Goal: Transaction & Acquisition: Book appointment/travel/reservation

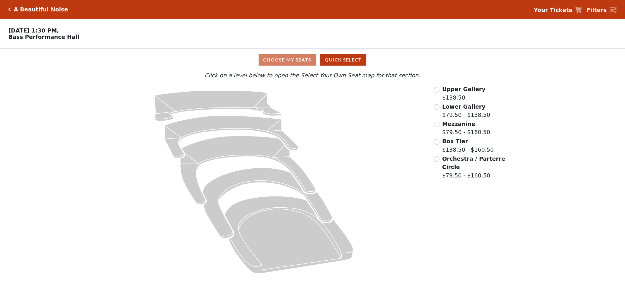
drag, startPoint x: 0, startPoint y: 0, endPoint x: 448, endPoint y: 94, distance: 458.0
click at [448, 92] on span "Upper Gallery" at bounding box center [463, 89] width 43 height 6
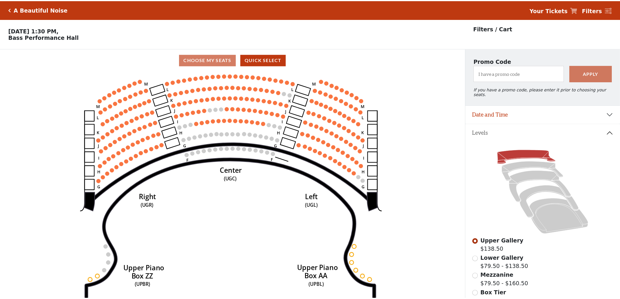
scroll to position [27, 0]
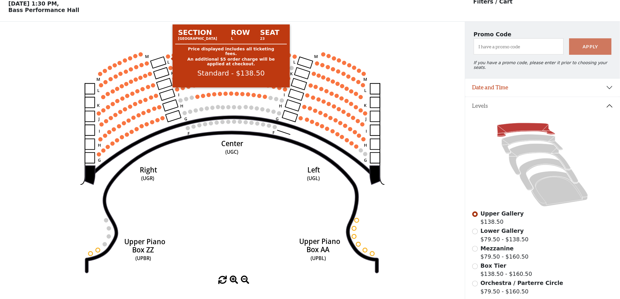
click at [168, 59] on circle at bounding box center [168, 56] width 4 height 4
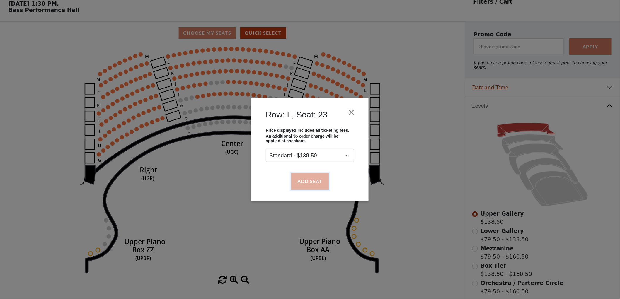
click at [307, 181] on button "Add Seat" at bounding box center [310, 181] width 38 height 16
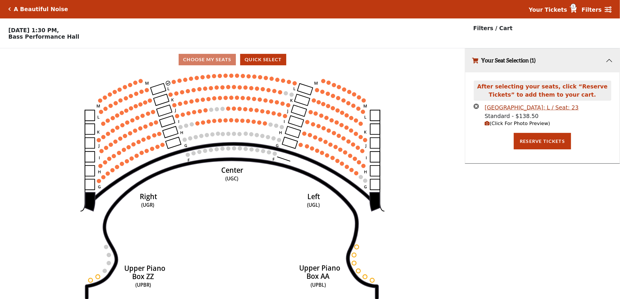
scroll to position [0, 0]
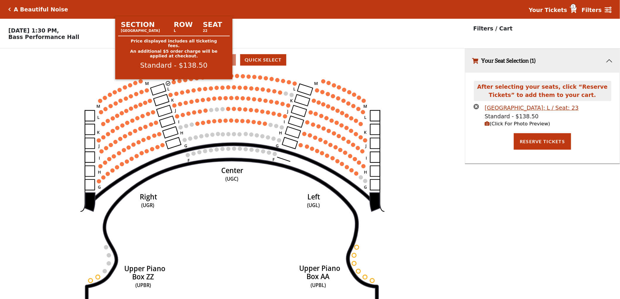
click at [173, 84] on circle at bounding box center [174, 82] width 4 height 4
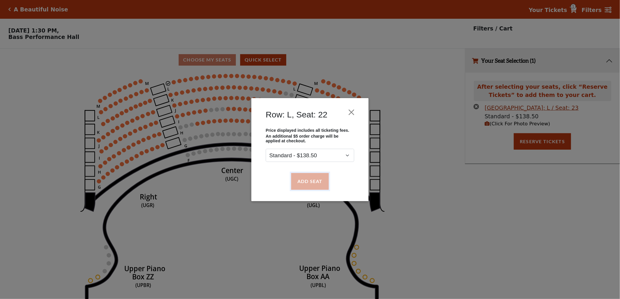
click at [312, 182] on button "Add Seat" at bounding box center [310, 181] width 38 height 16
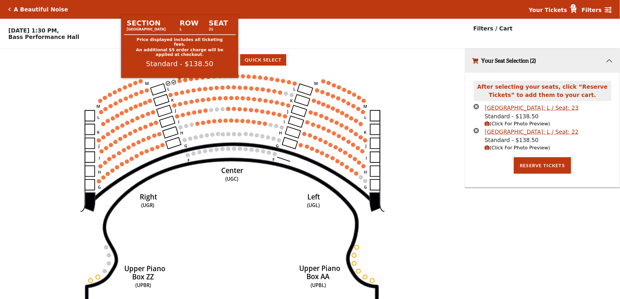
click at [179, 83] on circle at bounding box center [180, 81] width 4 height 4
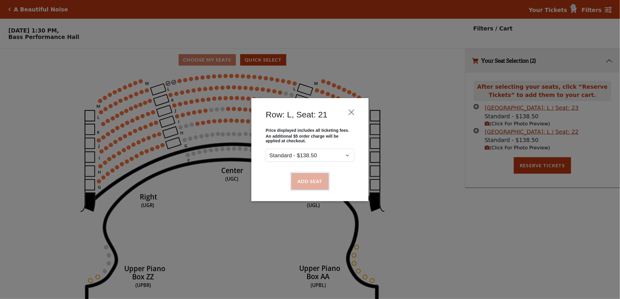
click at [313, 179] on button "Add Seat" at bounding box center [310, 181] width 38 height 16
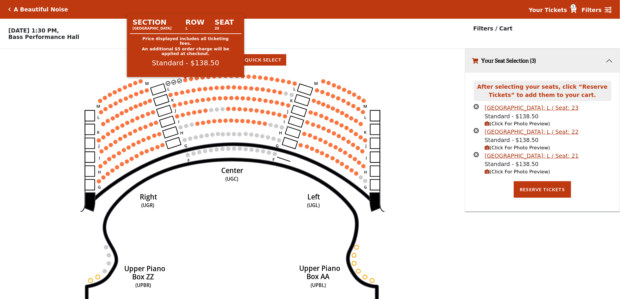
click at [185, 82] on circle at bounding box center [185, 80] width 4 height 4
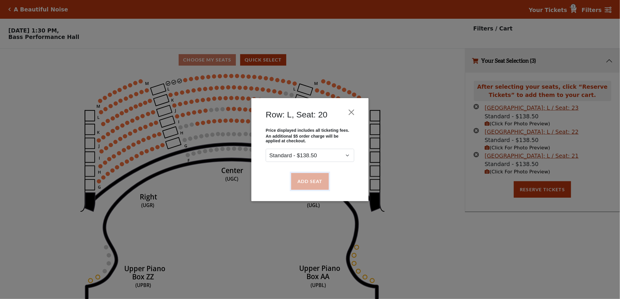
click at [309, 182] on button "Add Seat" at bounding box center [310, 181] width 38 height 16
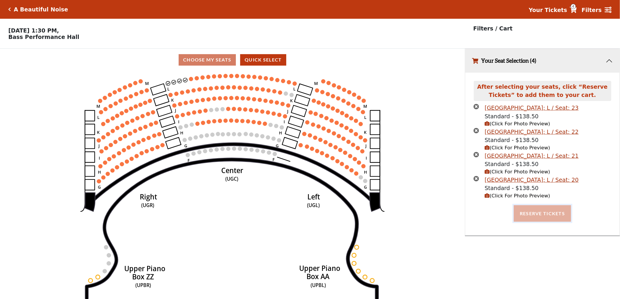
click at [529, 216] on button "Reserve Tickets" at bounding box center [542, 213] width 57 height 16
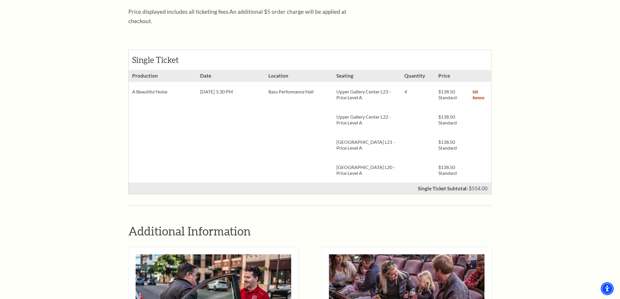
scroll to position [195, 0]
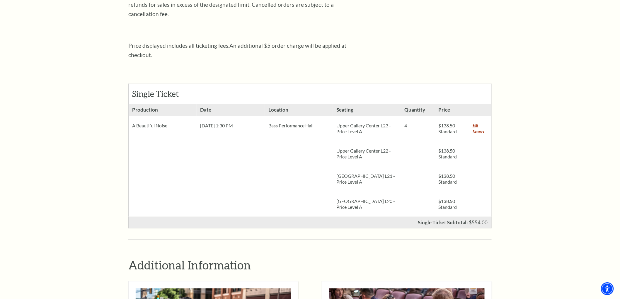
click at [478, 129] on link "Remove" at bounding box center [479, 132] width 12 height 6
